Goal: Task Accomplishment & Management: Manage account settings

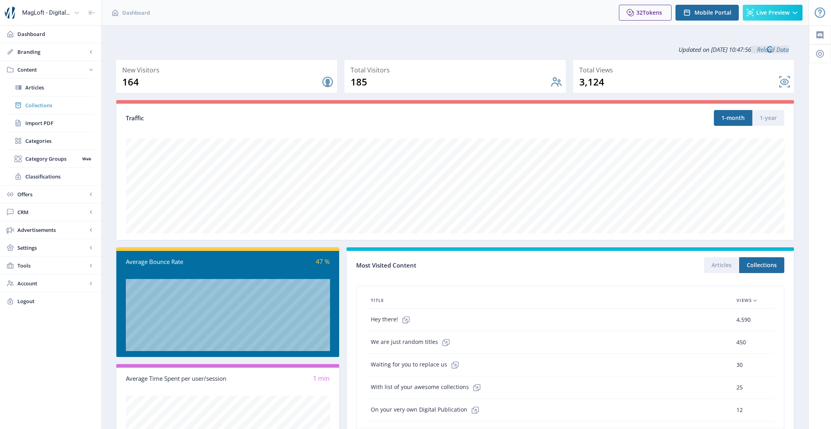
click at [48, 104] on span "Collections" at bounding box center [59, 105] width 68 height 8
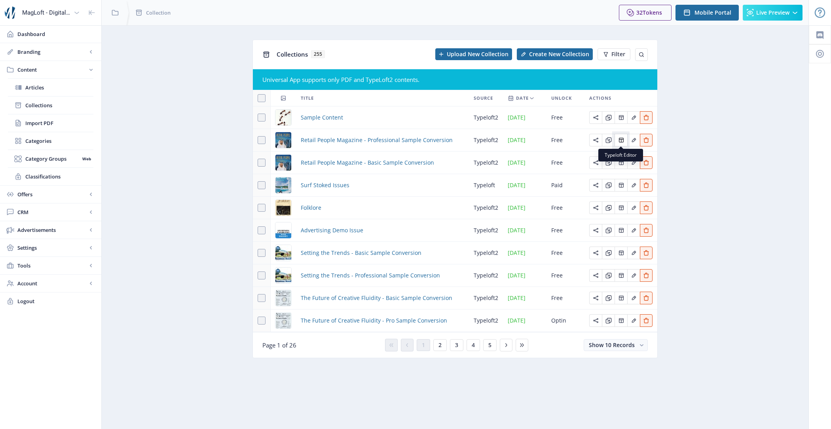
click at [625, 141] on button "Edit page" at bounding box center [621, 140] width 13 height 13
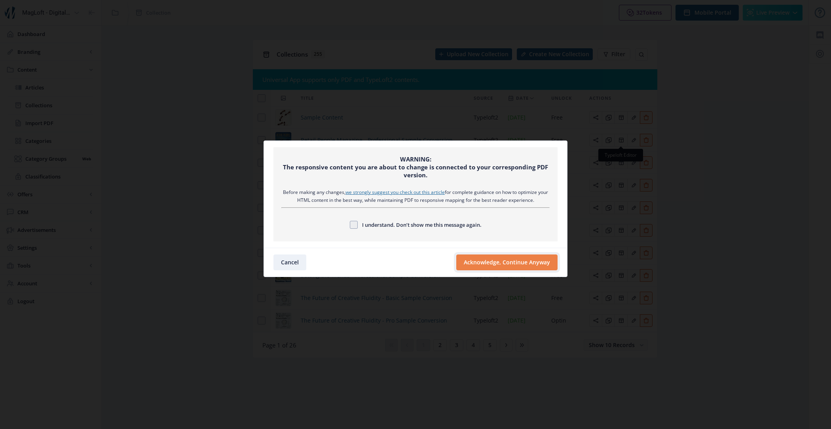
click at [504, 262] on button "Acknowledge, Continue Anyway" at bounding box center [506, 263] width 101 height 16
